Goal: Check status

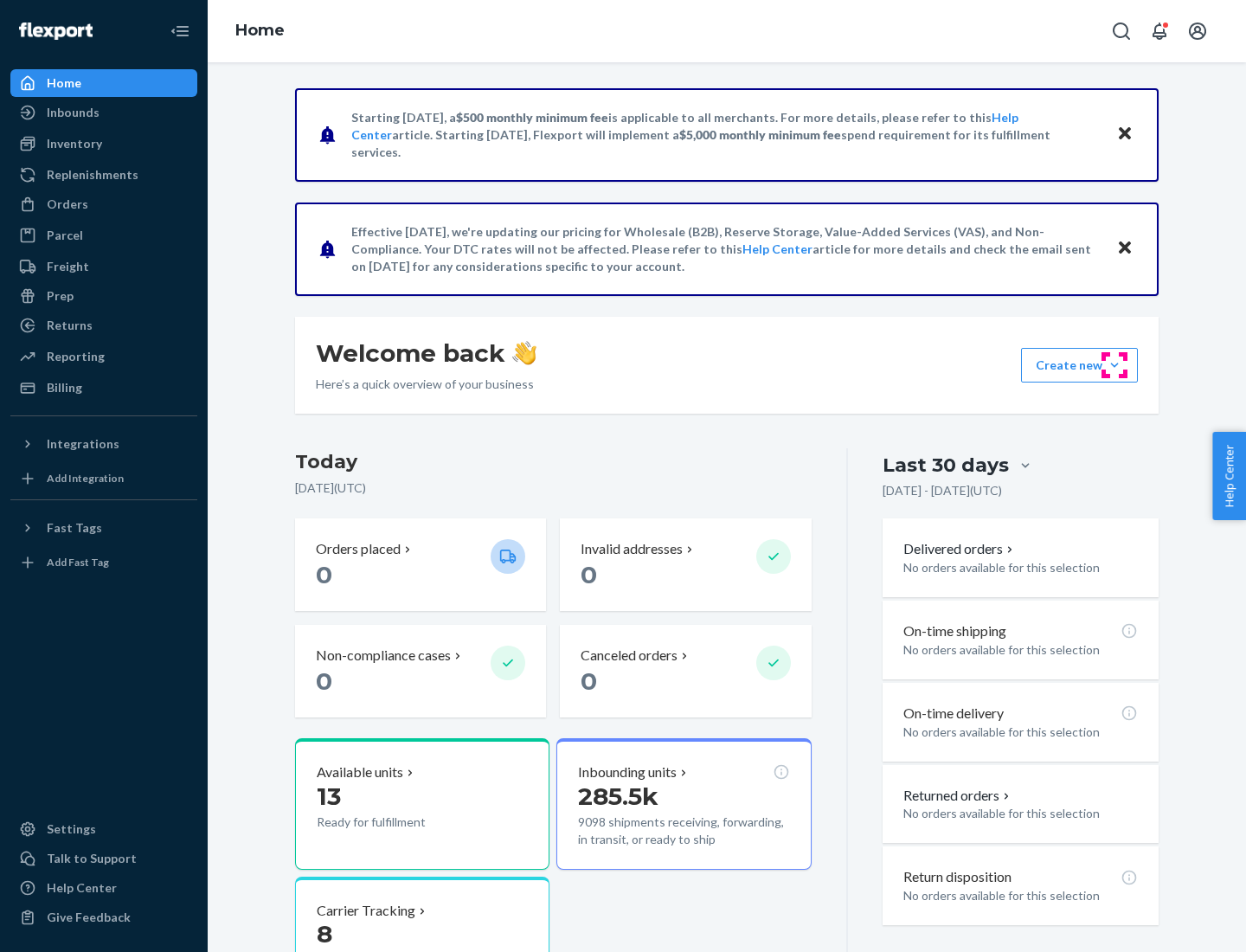
click at [1115, 365] on button "Create new Create new inbound Create new order Create new product" at bounding box center [1079, 364] width 116 height 34
click at [71, 112] on div "Inbounds" at bounding box center [73, 113] width 53 height 18
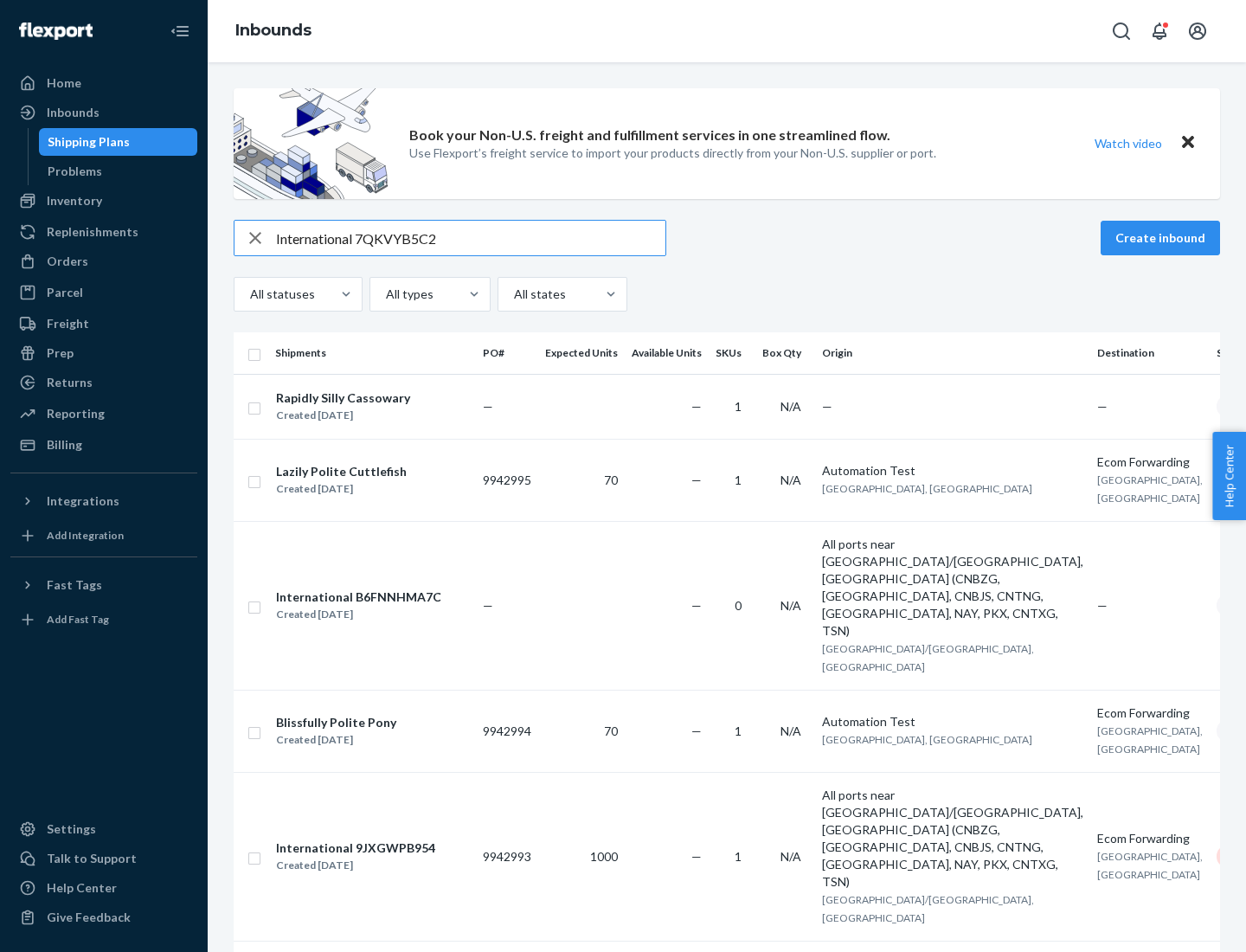
type input "International 7QKVYB5C29"
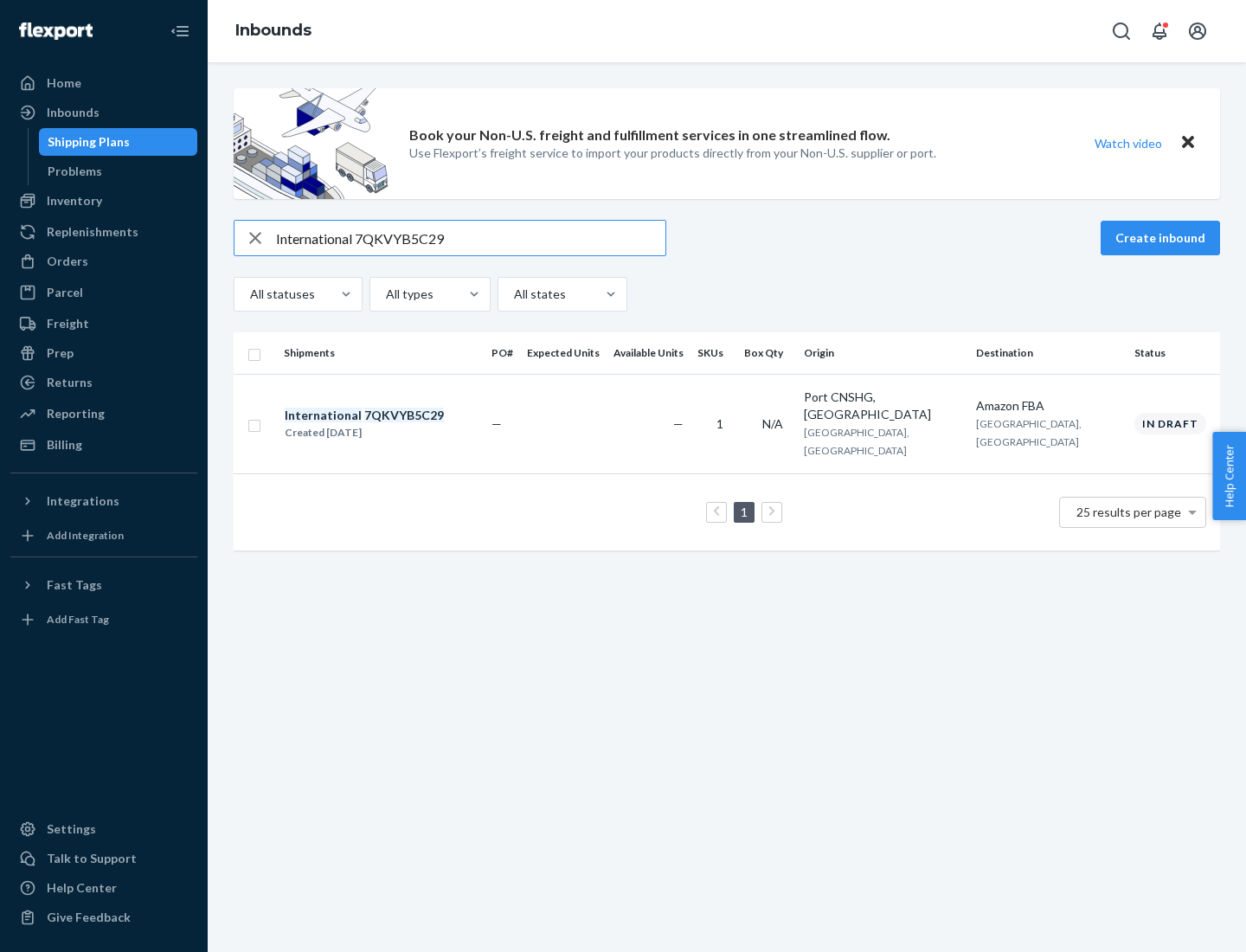
click at [394, 424] on div "Created [DATE]" at bounding box center [364, 432] width 159 height 18
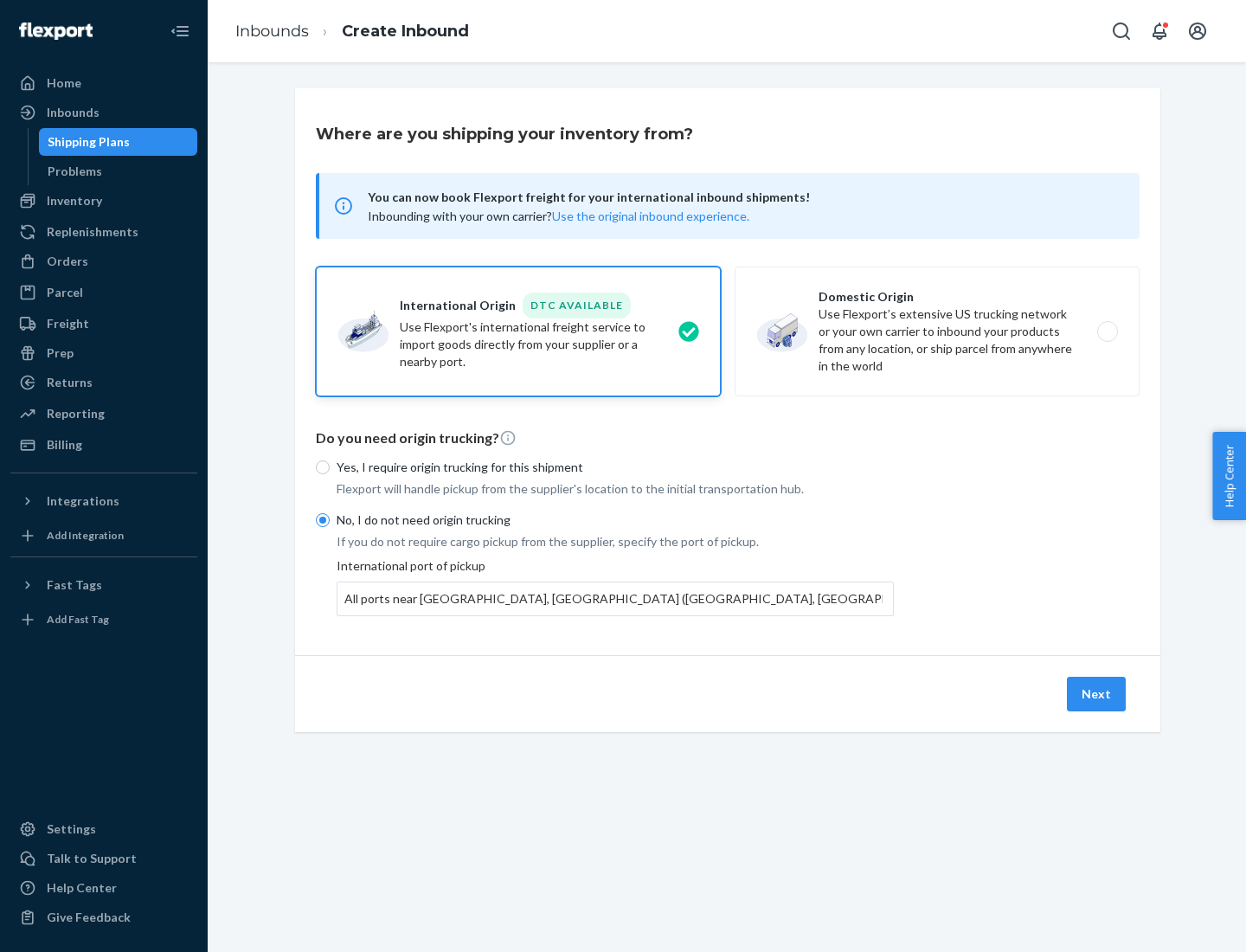
click at [1097, 693] on button "Next" at bounding box center [1096, 693] width 59 height 34
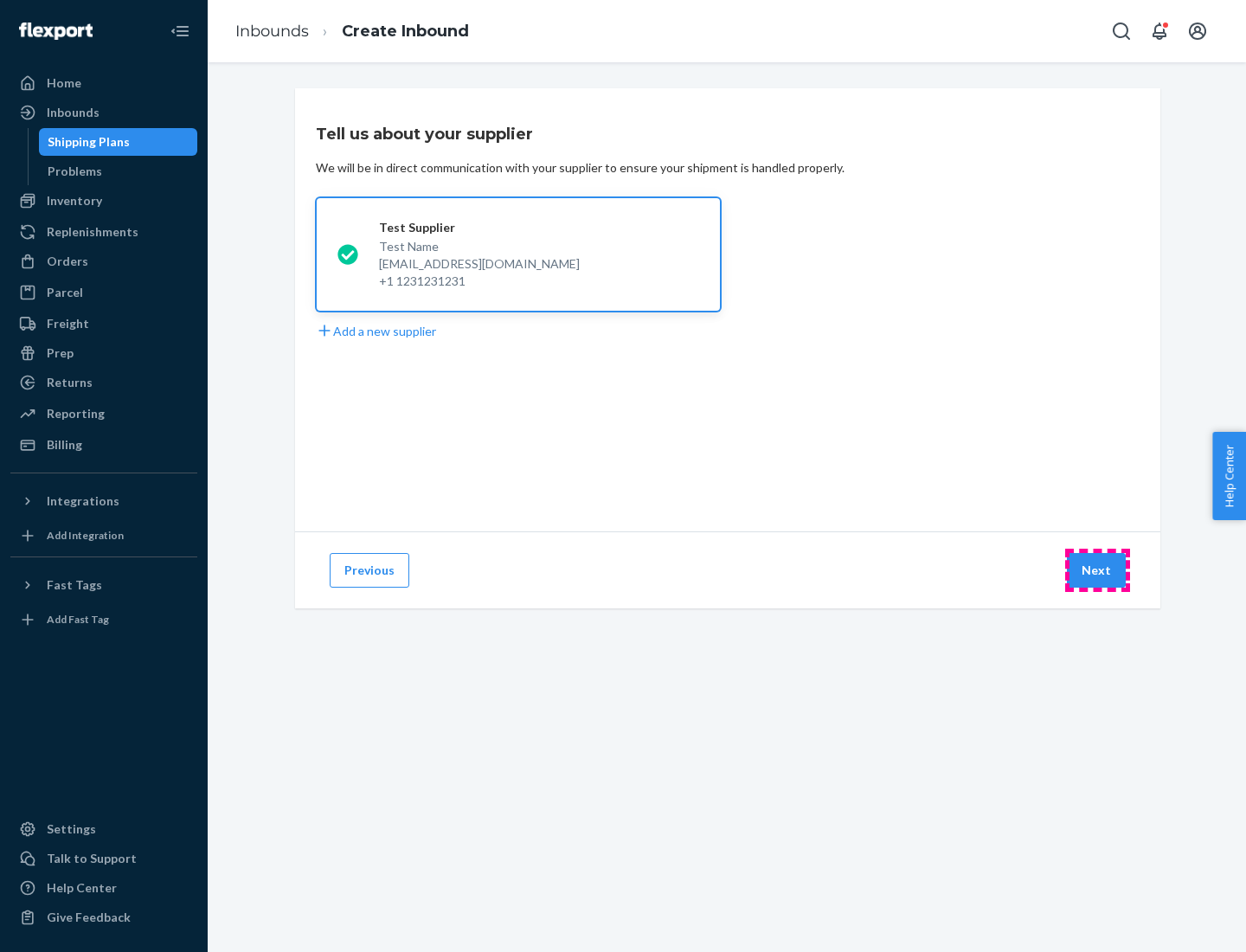
click at [1097, 570] on button "Next" at bounding box center [1096, 570] width 59 height 34
